Goal: Task Accomplishment & Management: Manage account settings

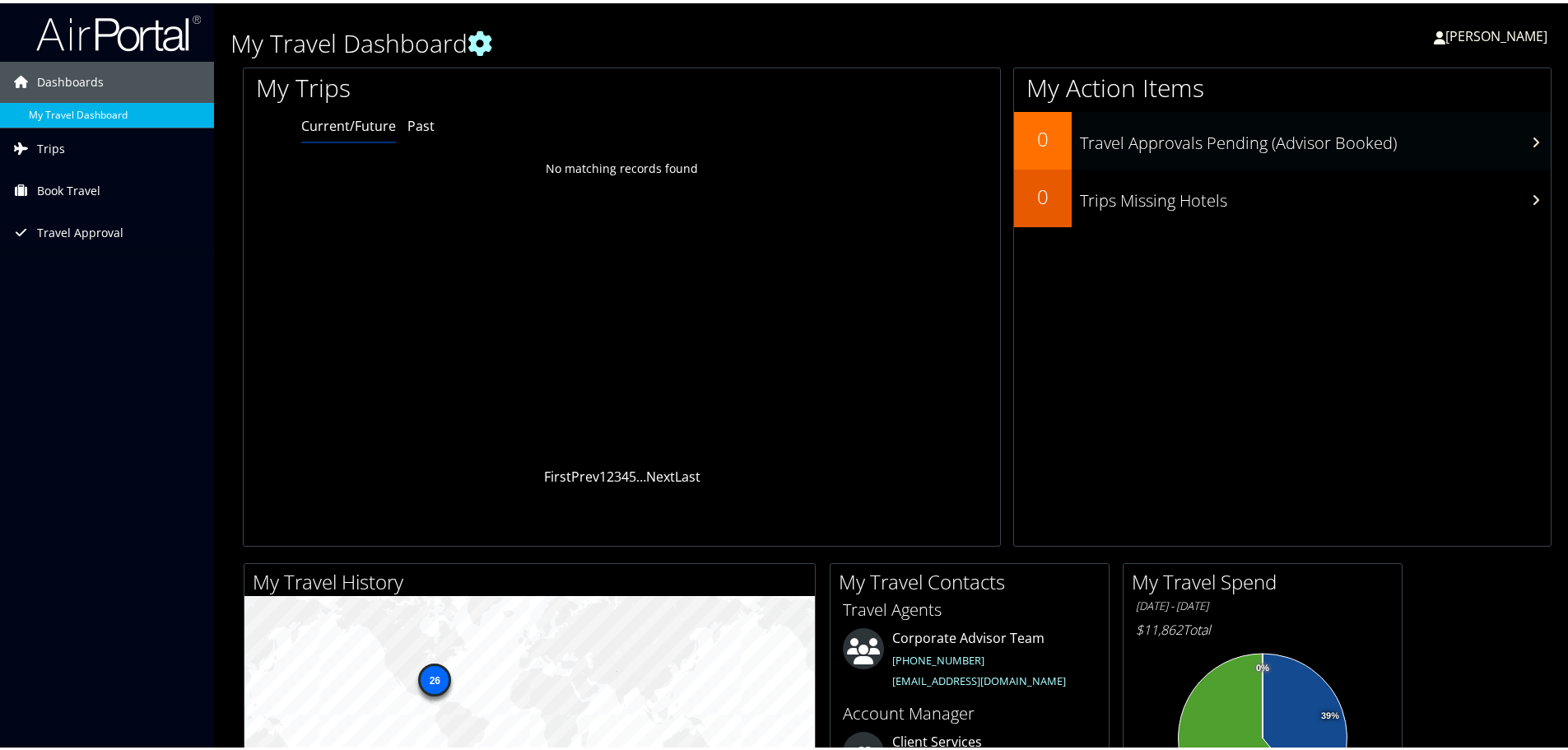
click at [71, 148] on link "Trips" at bounding box center [106, 146] width 214 height 41
click at [63, 185] on link "Current/Future Trips" at bounding box center [106, 178] width 214 height 25
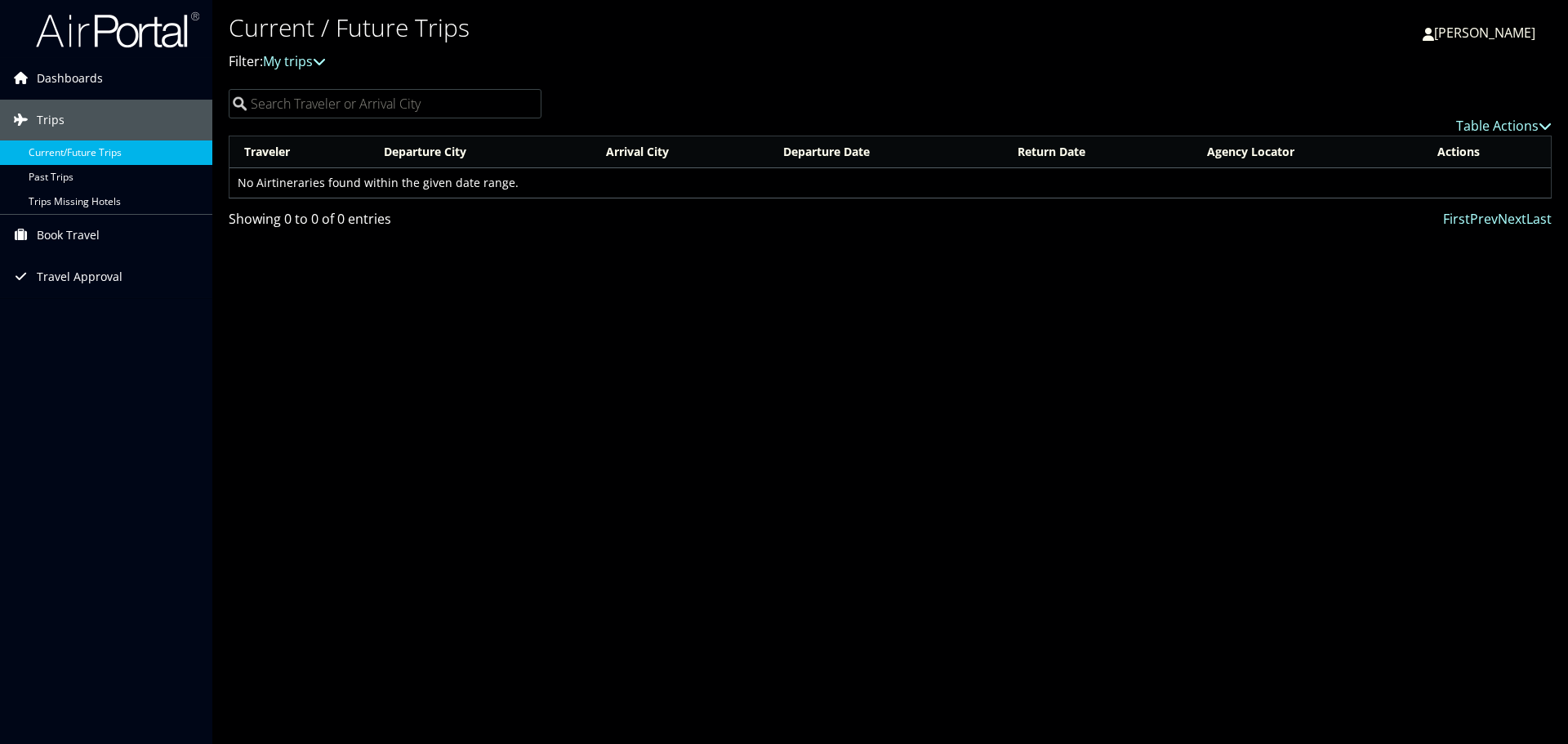
click at [71, 242] on span "Book Travel" at bounding box center [68, 235] width 63 height 41
click at [60, 312] on link "Book/Manage Online Trips" at bounding box center [106, 317] width 212 height 25
